Goal: Communication & Community: Share content

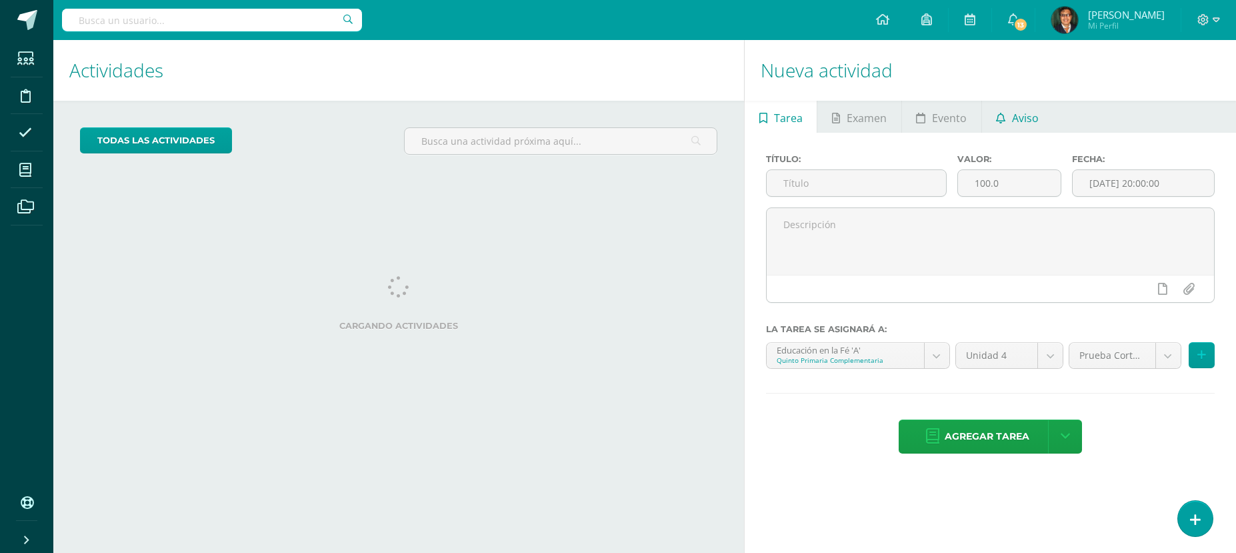
click at [1028, 118] on span "Aviso" at bounding box center [1025, 118] width 27 height 32
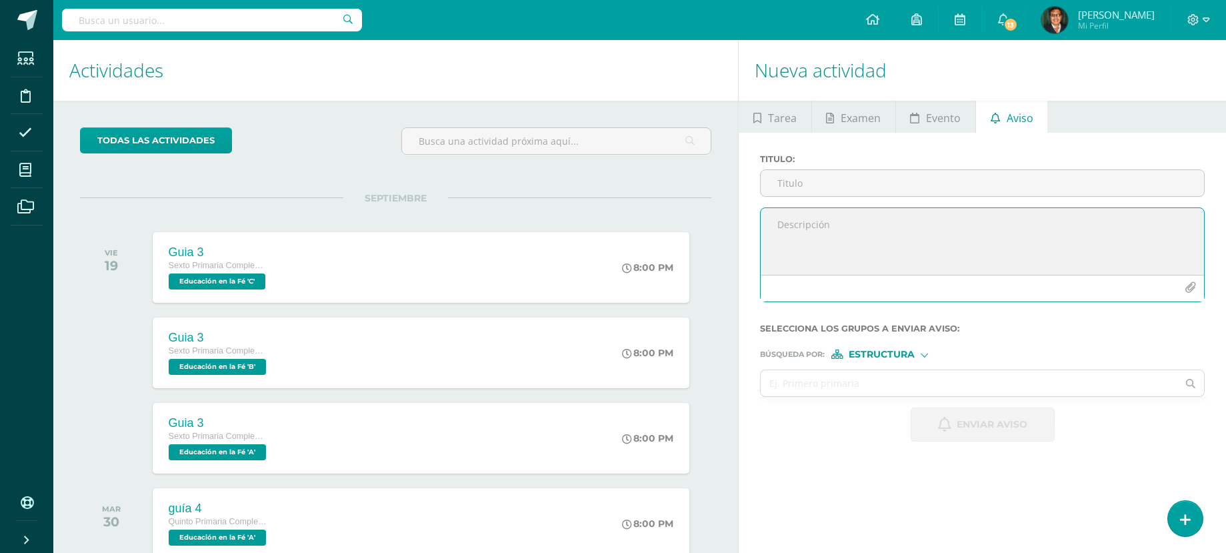
click at [831, 228] on textarea at bounding box center [982, 241] width 443 height 67
paste textarea "Estimados padres, madres o encargados: Les recordamos que el día de [DATE] tend…"
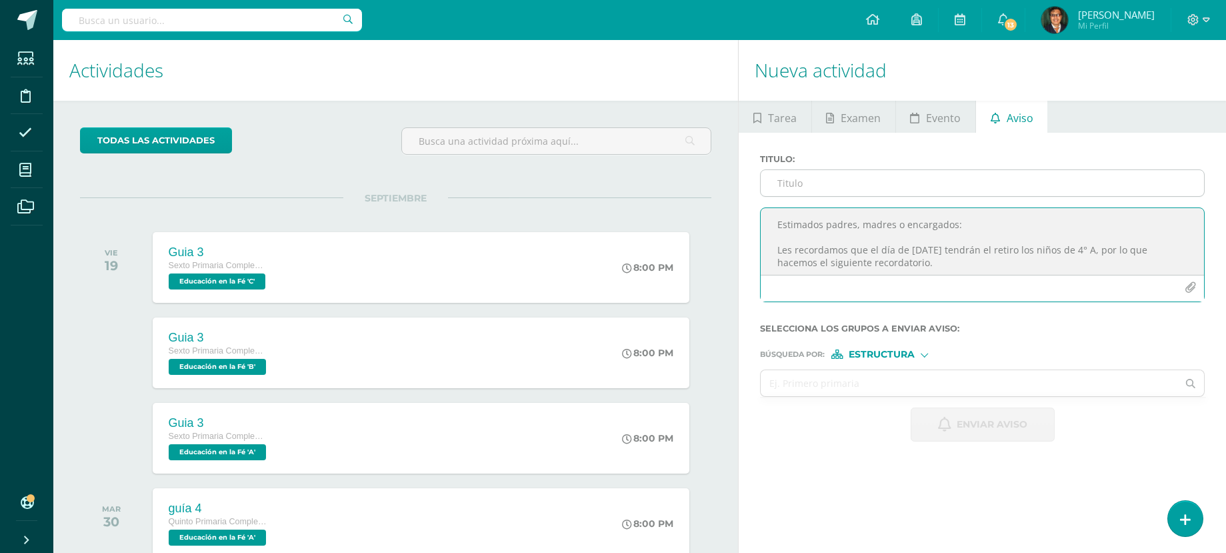
type textarea "Estimados padres, madres o encargados: Les recordamos que el día de [DATE] tend…"
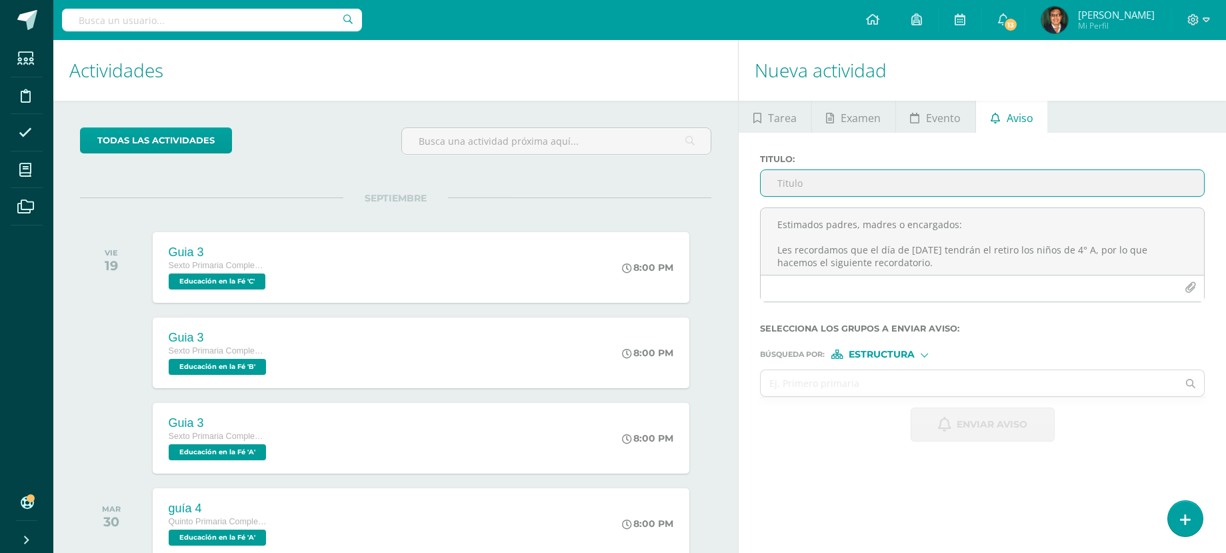
click at [810, 184] on input "Titulo :" at bounding box center [982, 183] width 443 height 26
type input "Retiro de primera comunion"
click at [920, 361] on form "Titulo : Retiro de primera comunion Selecciona los grupos a enviar aviso : Búsq…" at bounding box center [982, 297] width 445 height 287
click at [921, 357] on div "Estructura" at bounding box center [881, 353] width 100 height 9
click at [912, 387] on label "Persona" at bounding box center [884, 388] width 91 height 9
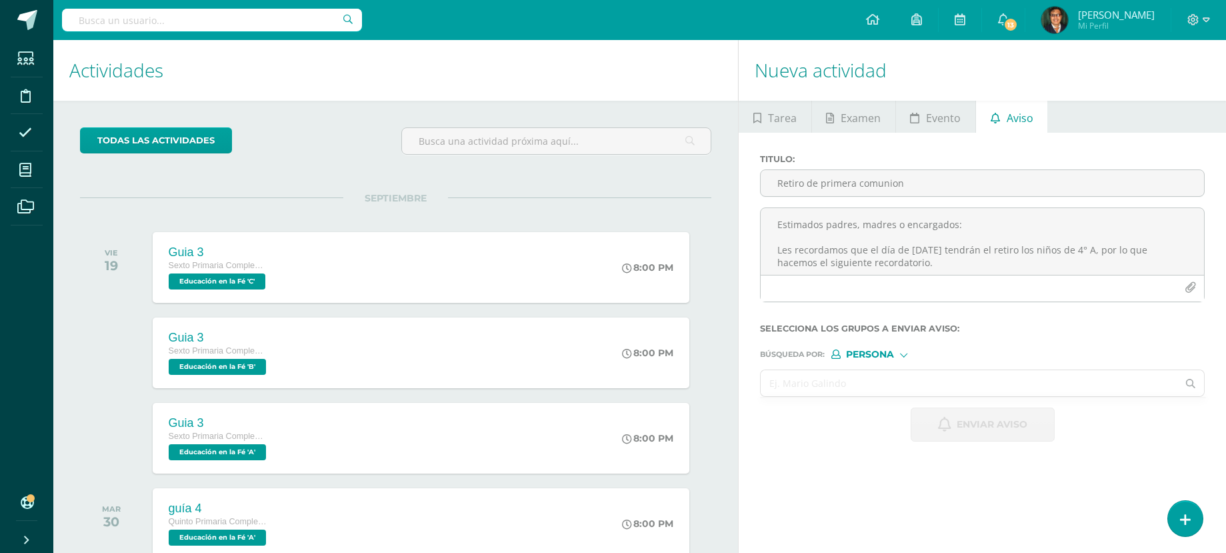
click at [874, 385] on input "text" at bounding box center [969, 383] width 417 height 26
type input "[PERSON_NAME]"
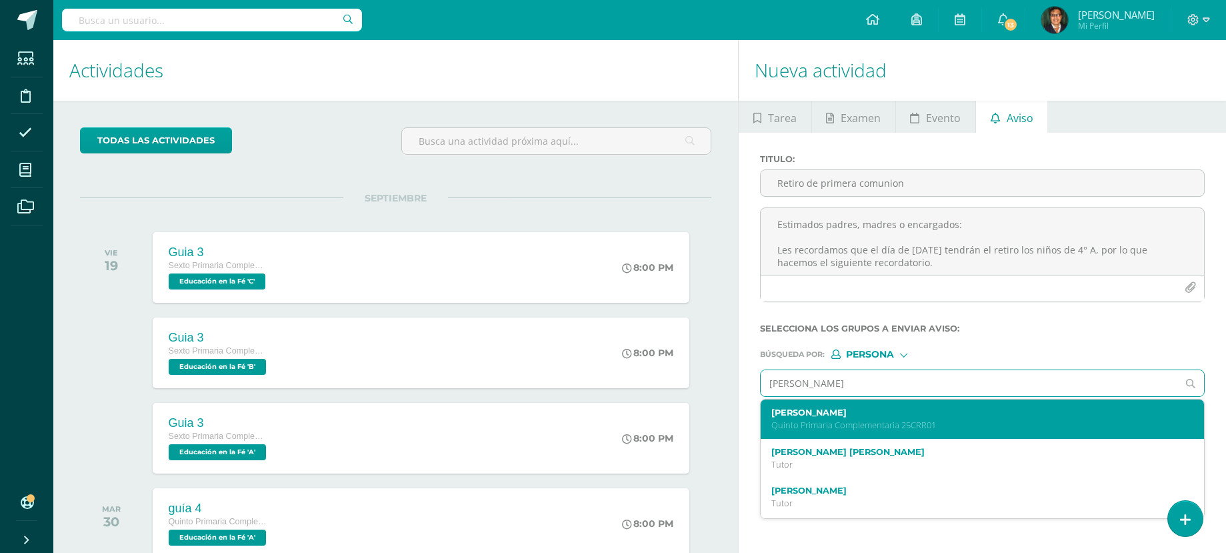
click at [887, 417] on label "[PERSON_NAME]" at bounding box center [972, 412] width 403 height 10
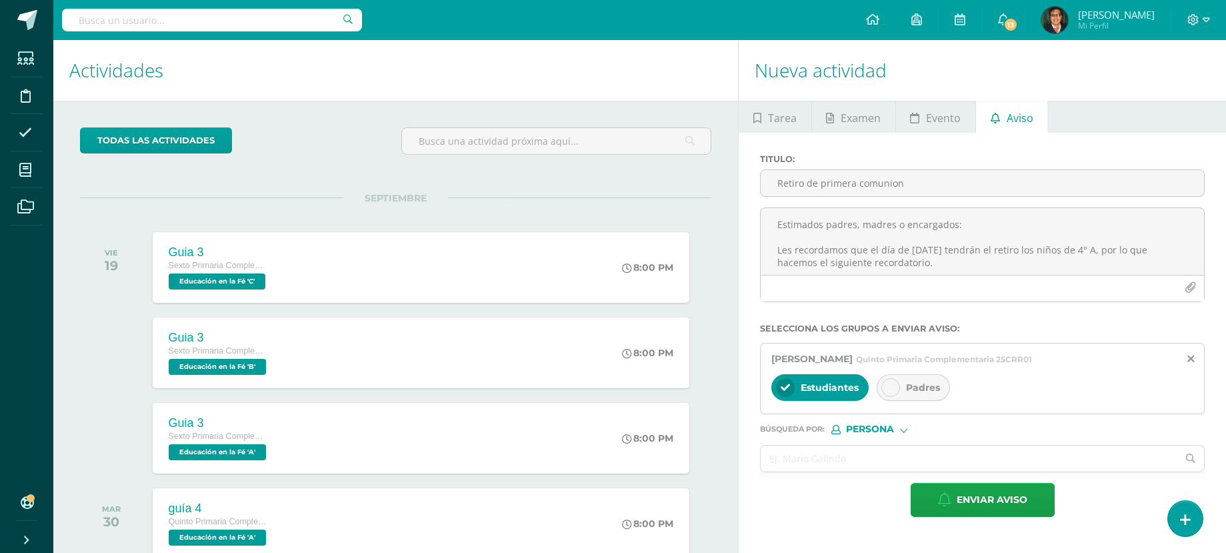
click at [914, 388] on span "Padres" at bounding box center [923, 387] width 34 height 12
click at [845, 461] on input "text" at bounding box center [969, 458] width 417 height 26
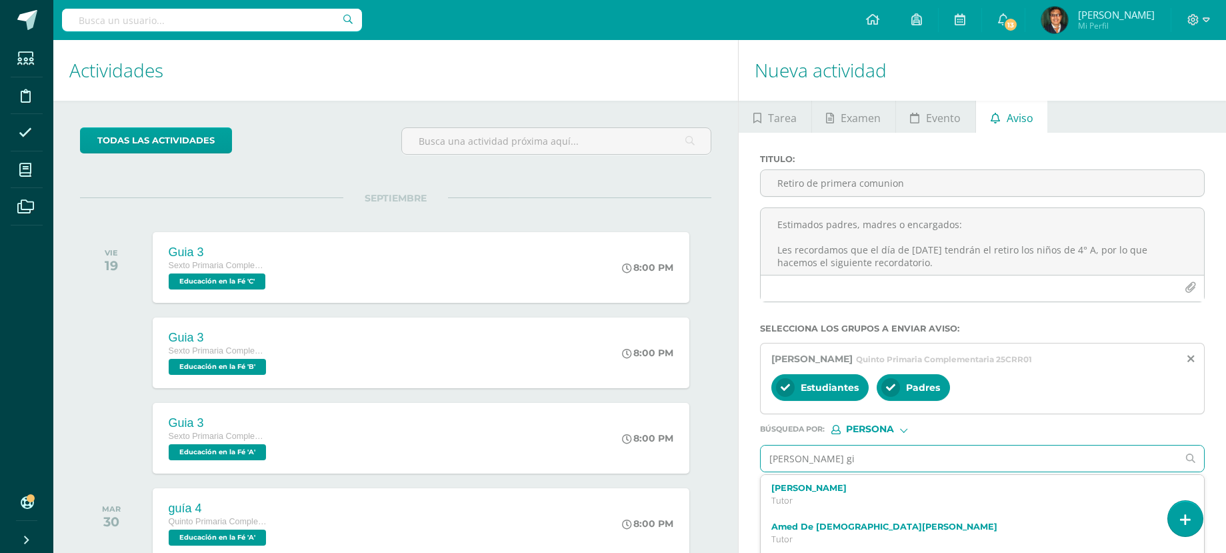
type input "[PERSON_NAME]"
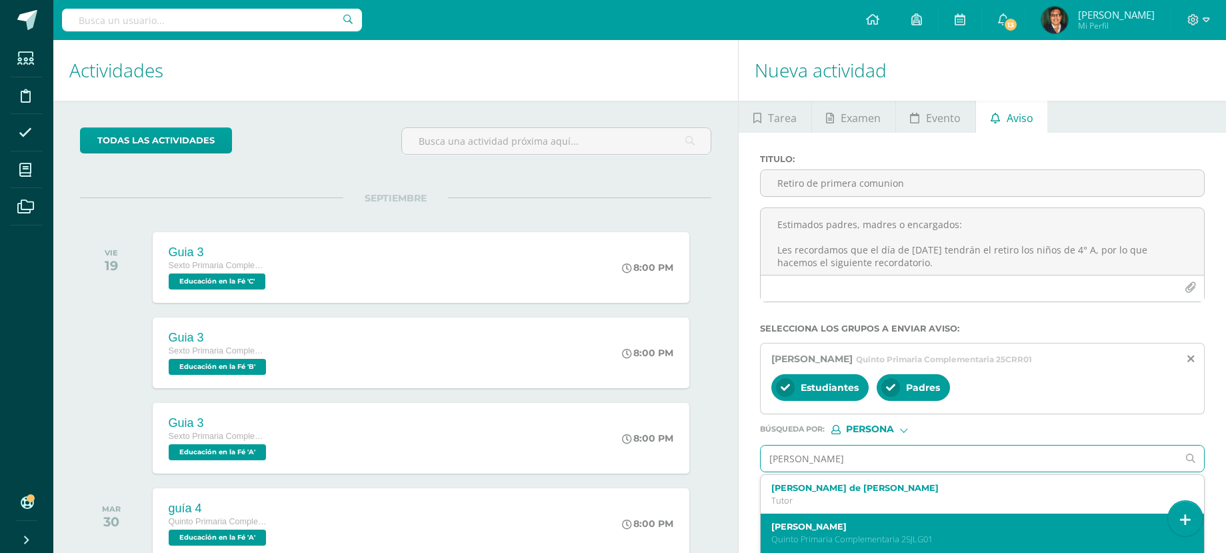
click at [890, 524] on label "[PERSON_NAME]" at bounding box center [972, 526] width 403 height 10
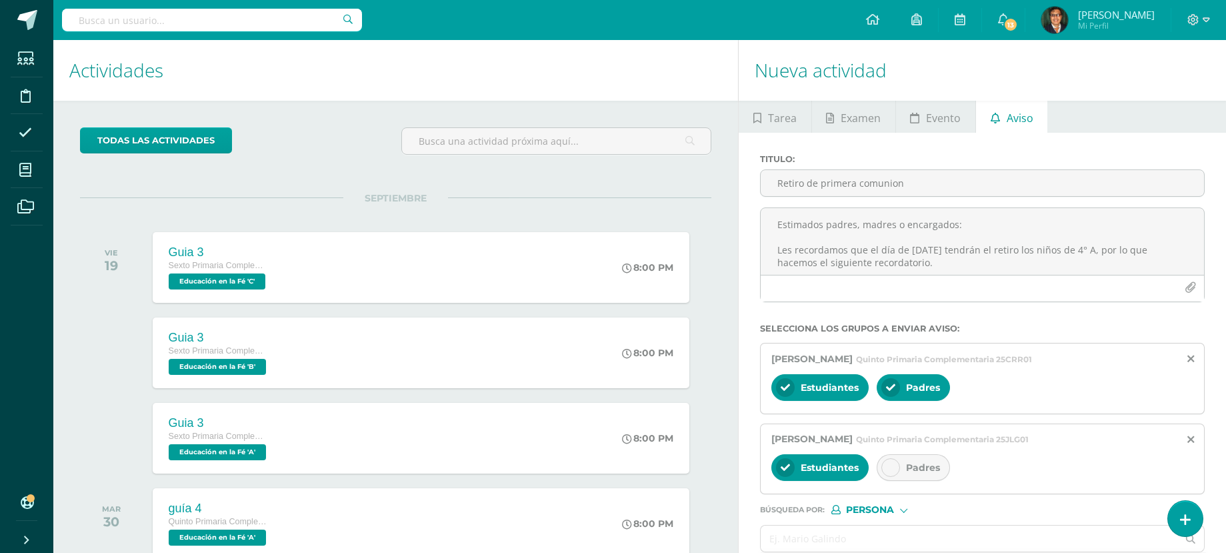
click at [891, 468] on icon at bounding box center [890, 467] width 9 height 9
click at [859, 535] on input "text" at bounding box center [969, 538] width 417 height 26
type input "[PERSON_NAME]"
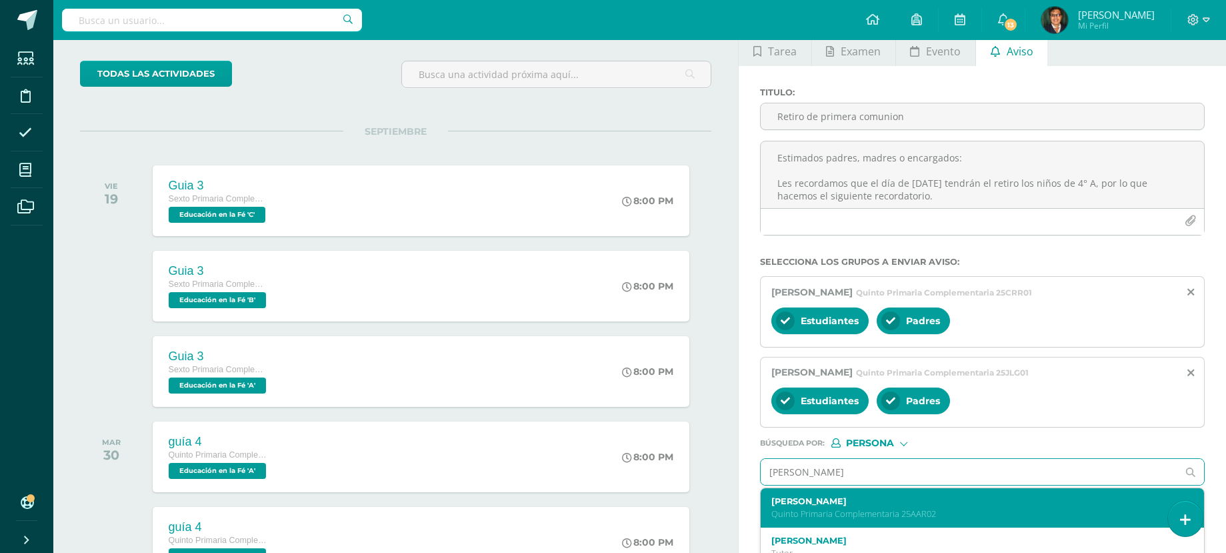
scroll to position [80, 0]
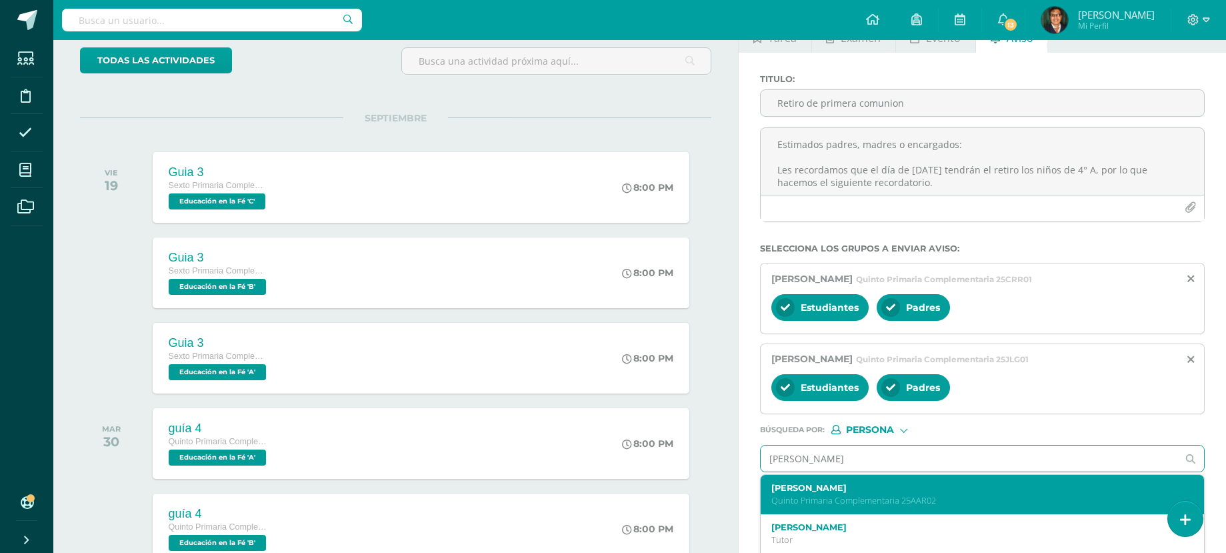
click at [919, 491] on label "[PERSON_NAME]" at bounding box center [972, 488] width 403 height 10
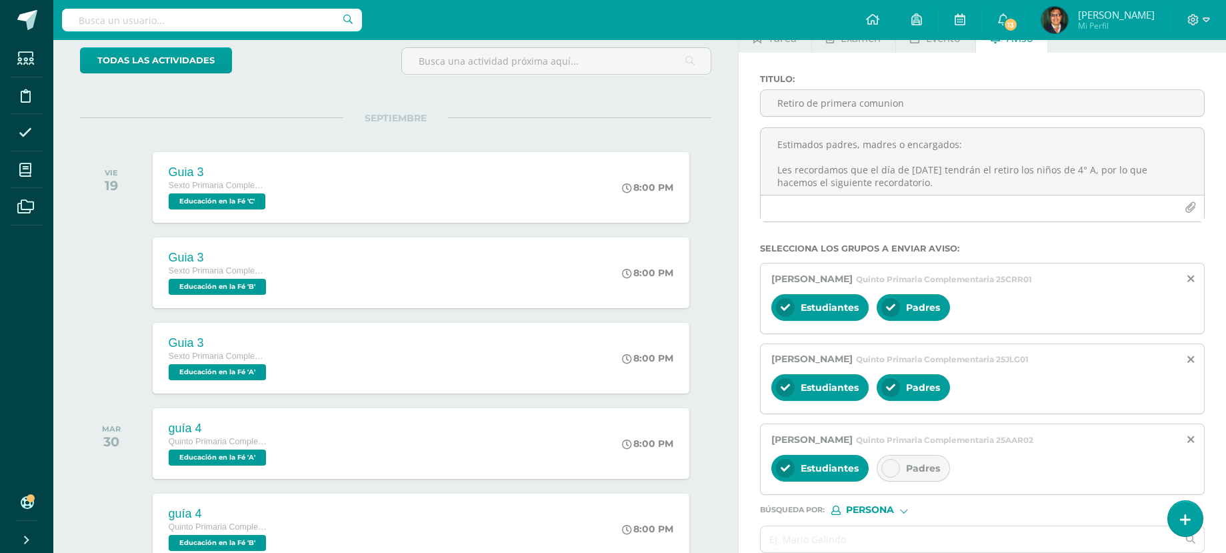
click at [893, 467] on icon at bounding box center [890, 467] width 9 height 9
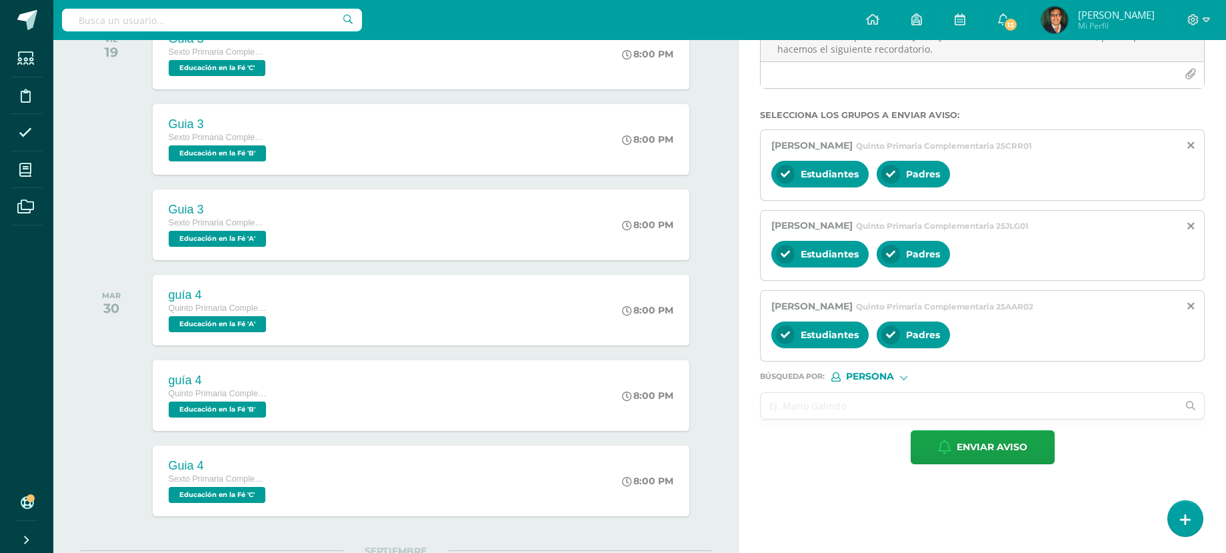
click at [812, 399] on input "text" at bounding box center [969, 406] width 417 height 26
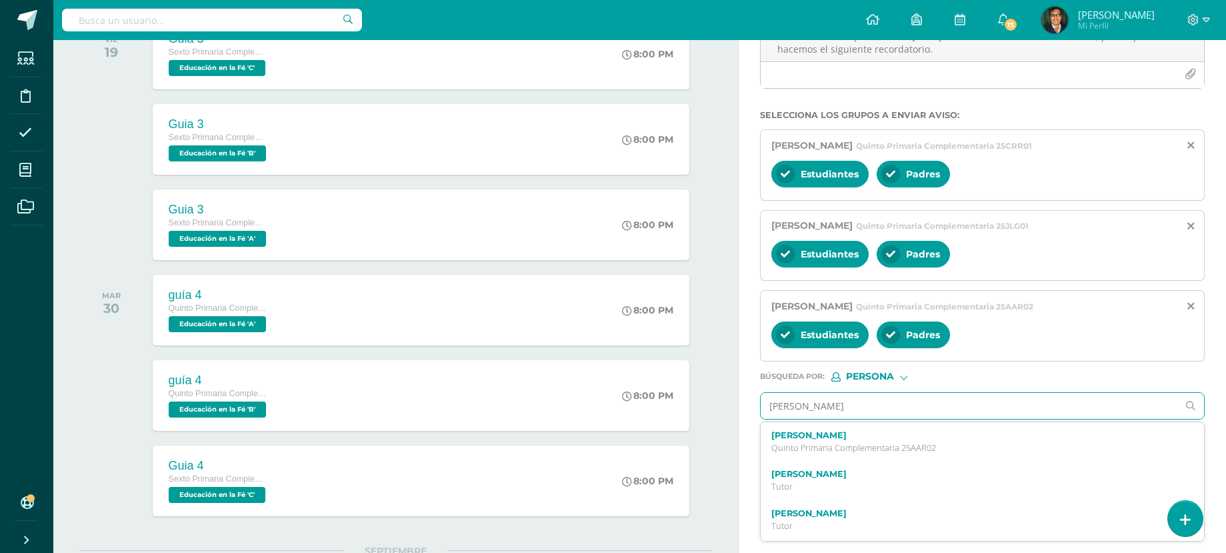
type input "[PERSON_NAME]"
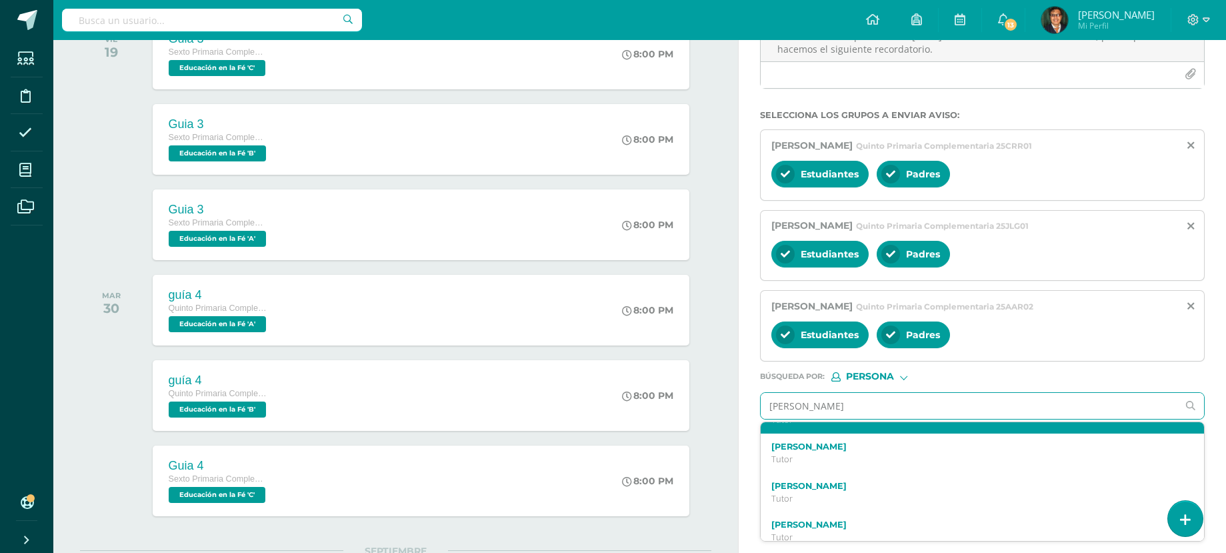
scroll to position [200, 0]
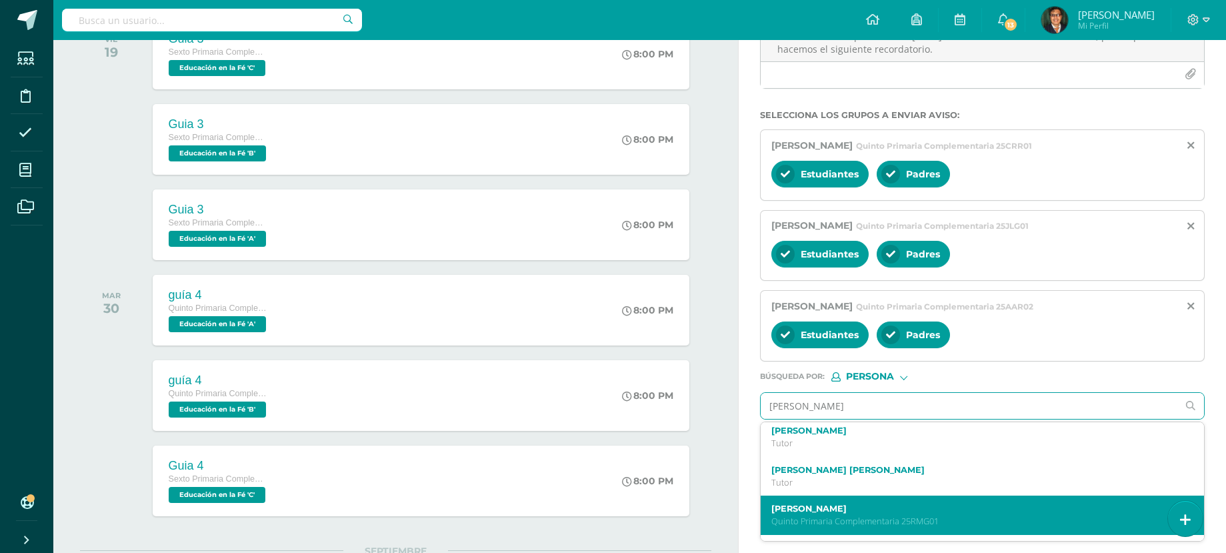
click at [927, 510] on label "[PERSON_NAME]" at bounding box center [972, 508] width 403 height 10
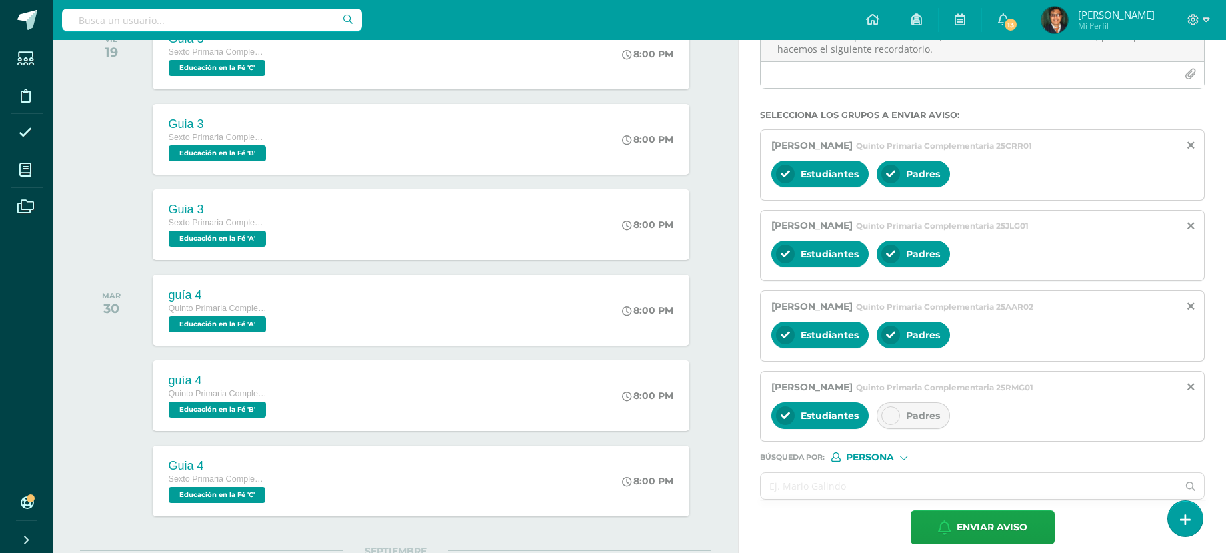
scroll to position [0, 0]
click at [895, 416] on icon at bounding box center [890, 415] width 9 height 9
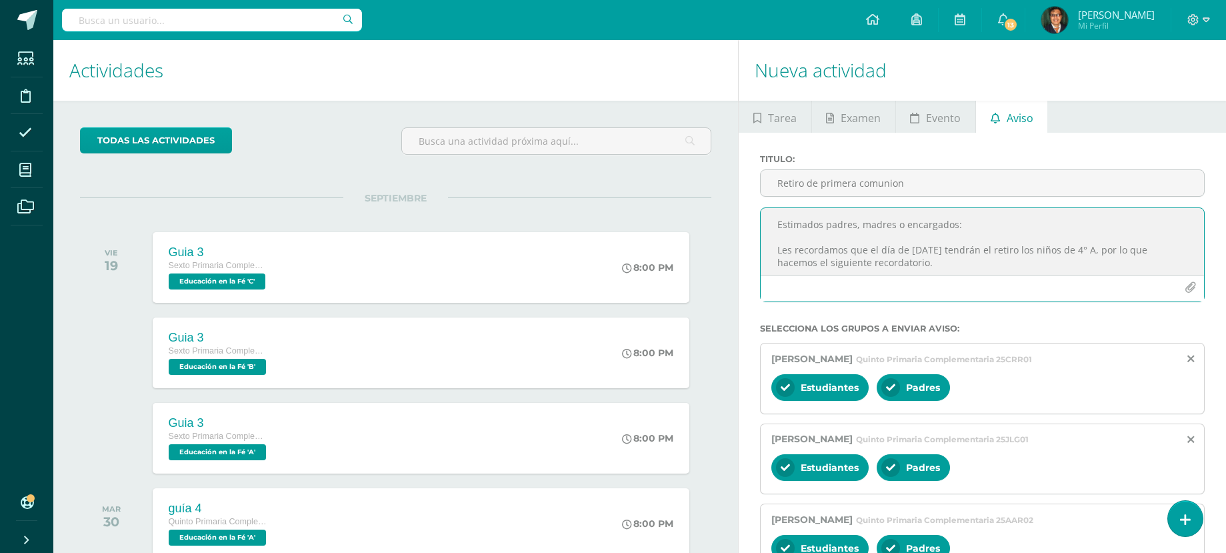
drag, startPoint x: 1101, startPoint y: 248, endPoint x: 1085, endPoint y: 250, distance: 16.1
click at [1085, 250] on textarea "Estimados padres, madres o encargados: Les recordamos que el día de [DATE] tend…" at bounding box center [982, 241] width 443 height 67
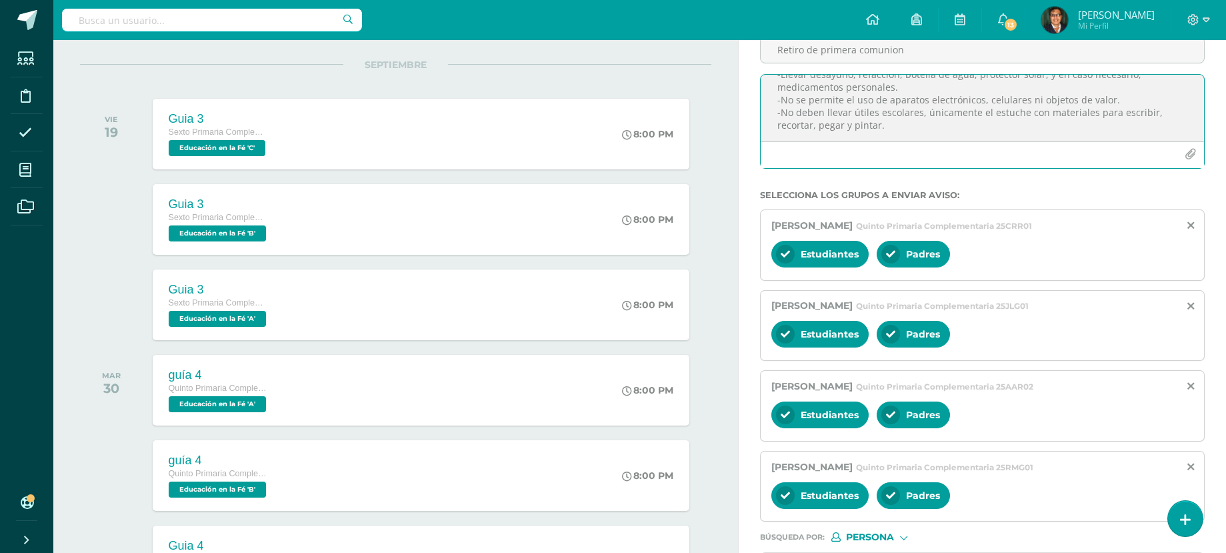
scroll to position [400, 0]
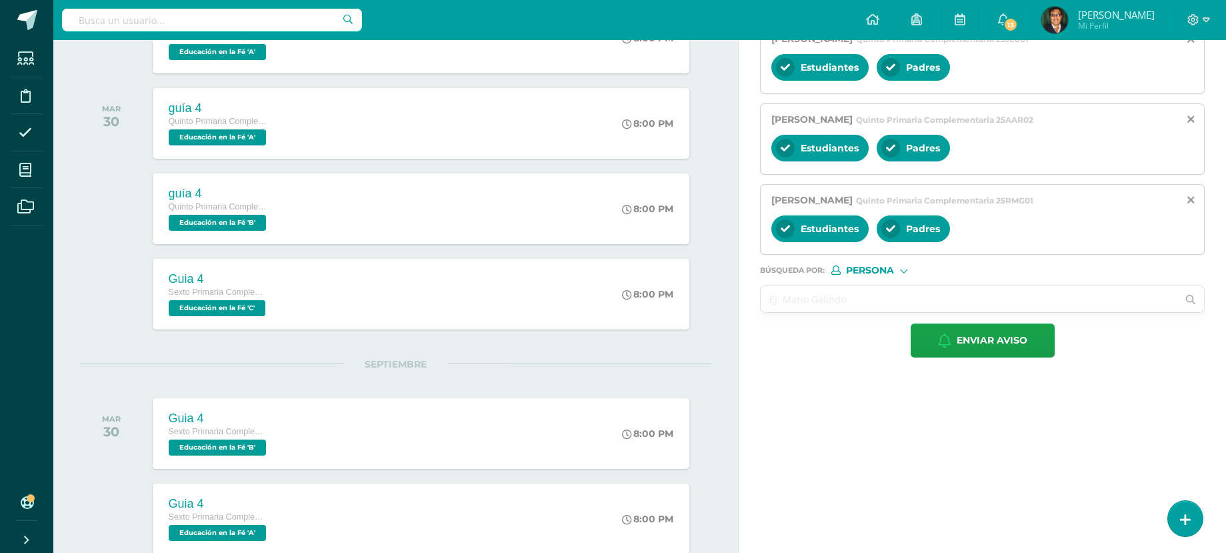
type textarea "Estimados padres, madres o encargados: Les recordamos que el día de [DATE] tend…"
click at [879, 307] on input "text" at bounding box center [969, 299] width 417 height 26
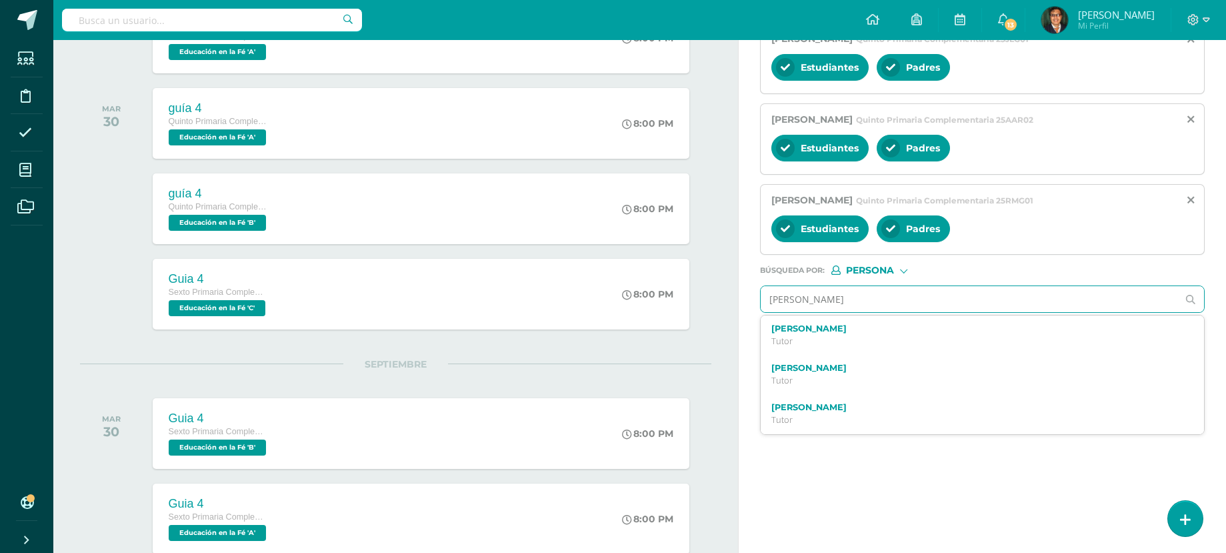
type input "[PERSON_NAME]"
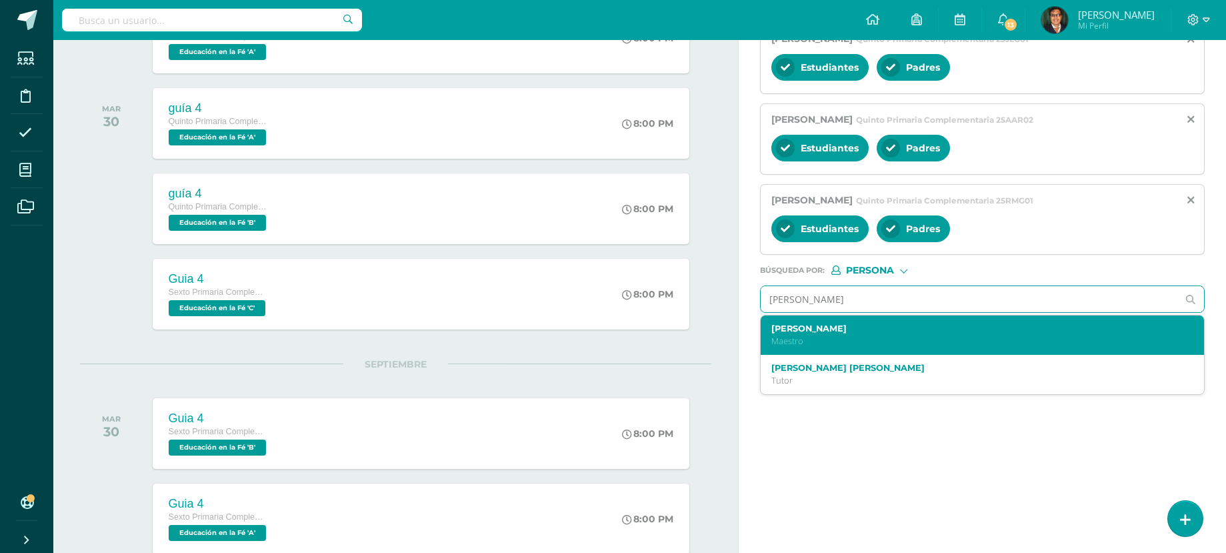
click at [902, 331] on label "[PERSON_NAME]" at bounding box center [972, 328] width 403 height 10
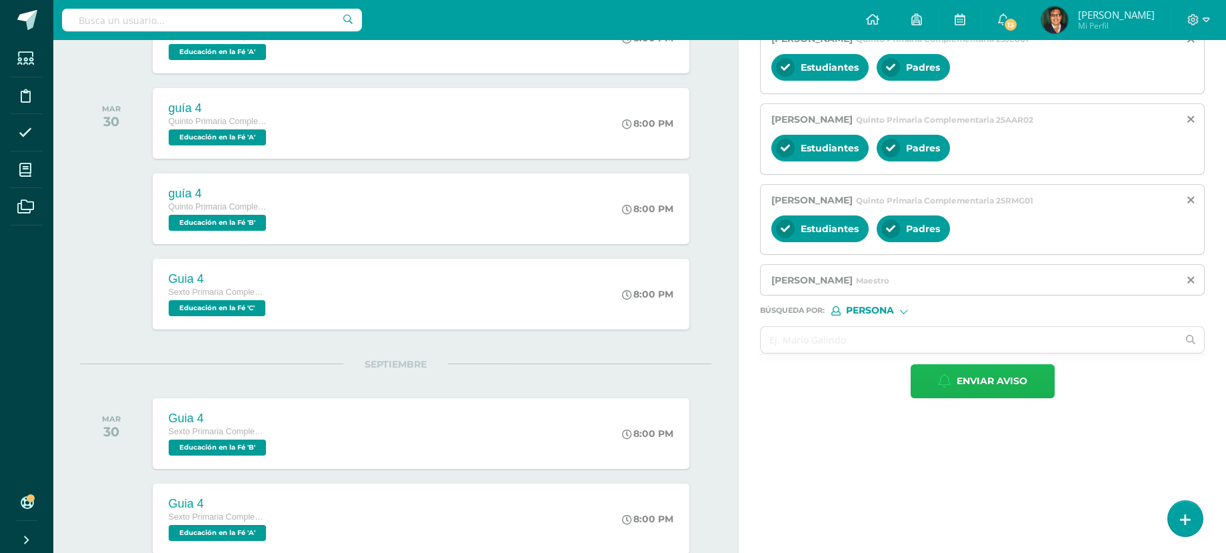
click at [1017, 379] on span "Enviar aviso" at bounding box center [992, 381] width 71 height 33
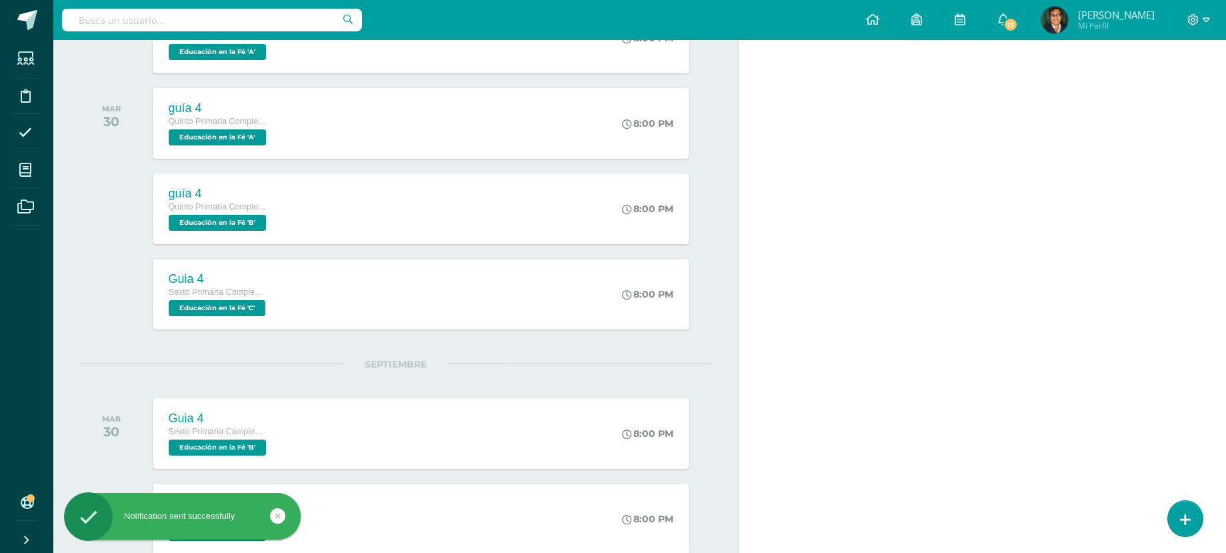
scroll to position [0, 0]
